Goal: Find specific page/section: Find specific page/section

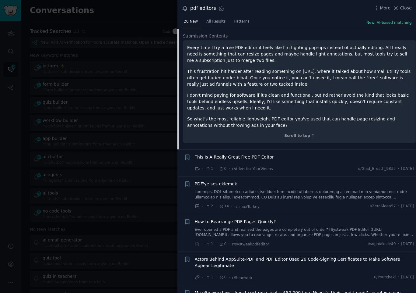
scroll to position [305, 0]
click at [305, 189] on link at bounding box center [305, 194] width 220 height 11
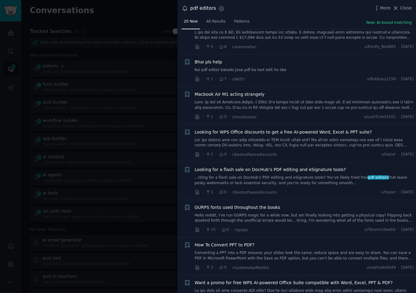
scroll to position [725, 0]
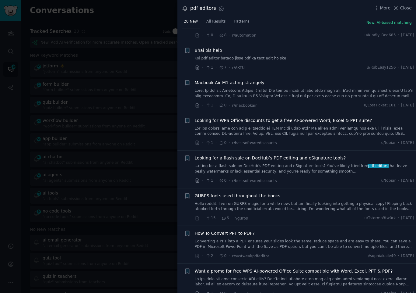
click at [87, 104] on div at bounding box center [208, 146] width 416 height 293
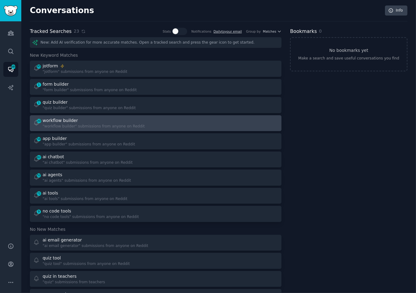
click at [175, 124] on div at bounding box center [219, 123] width 119 height 12
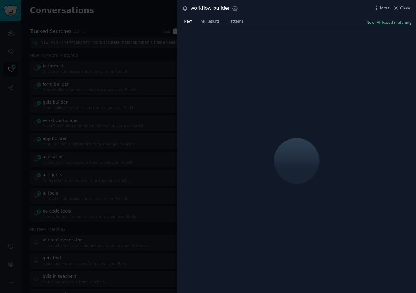
click at [292, 19] on div "New All Results Patterns New: AI-based matching" at bounding box center [297, 23] width 239 height 12
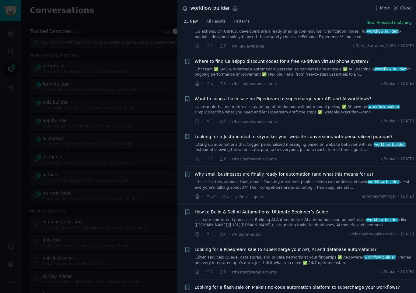
scroll to position [462, 0]
